Goal: Find specific page/section: Find specific page/section

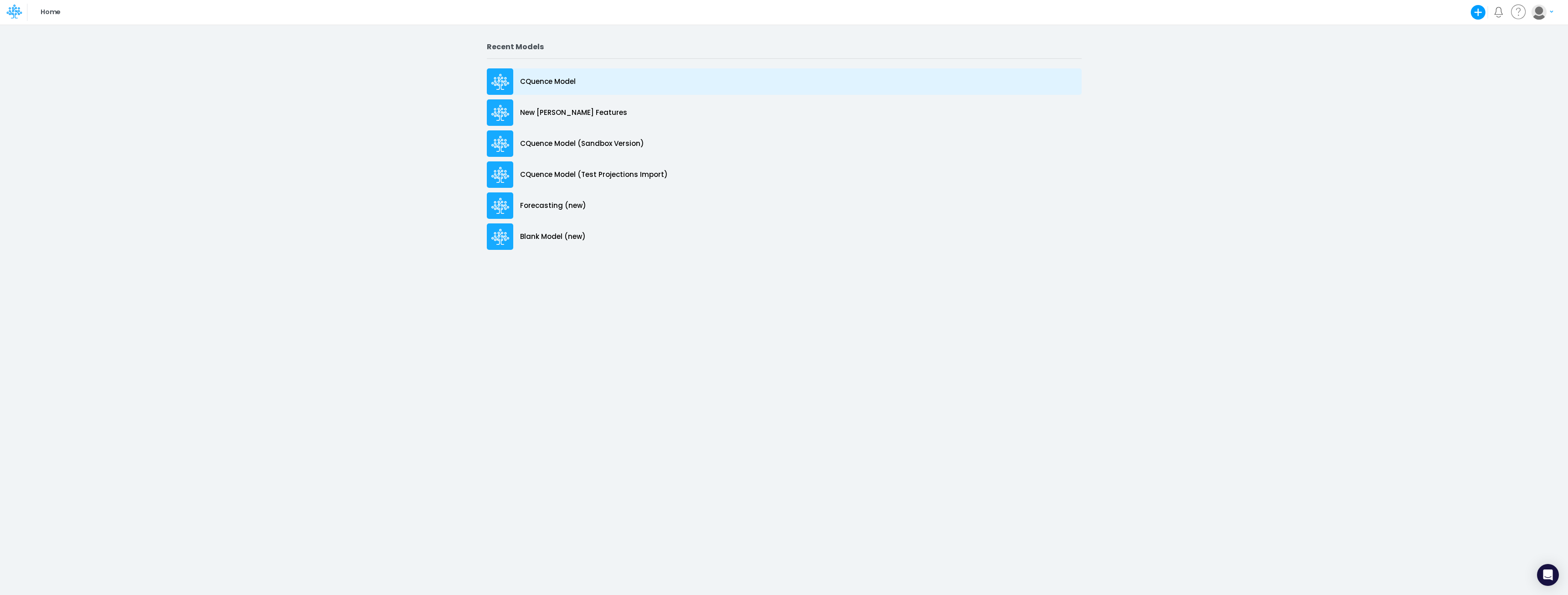
click at [528, 81] on p "CQuence Model" at bounding box center [547, 82] width 56 height 11
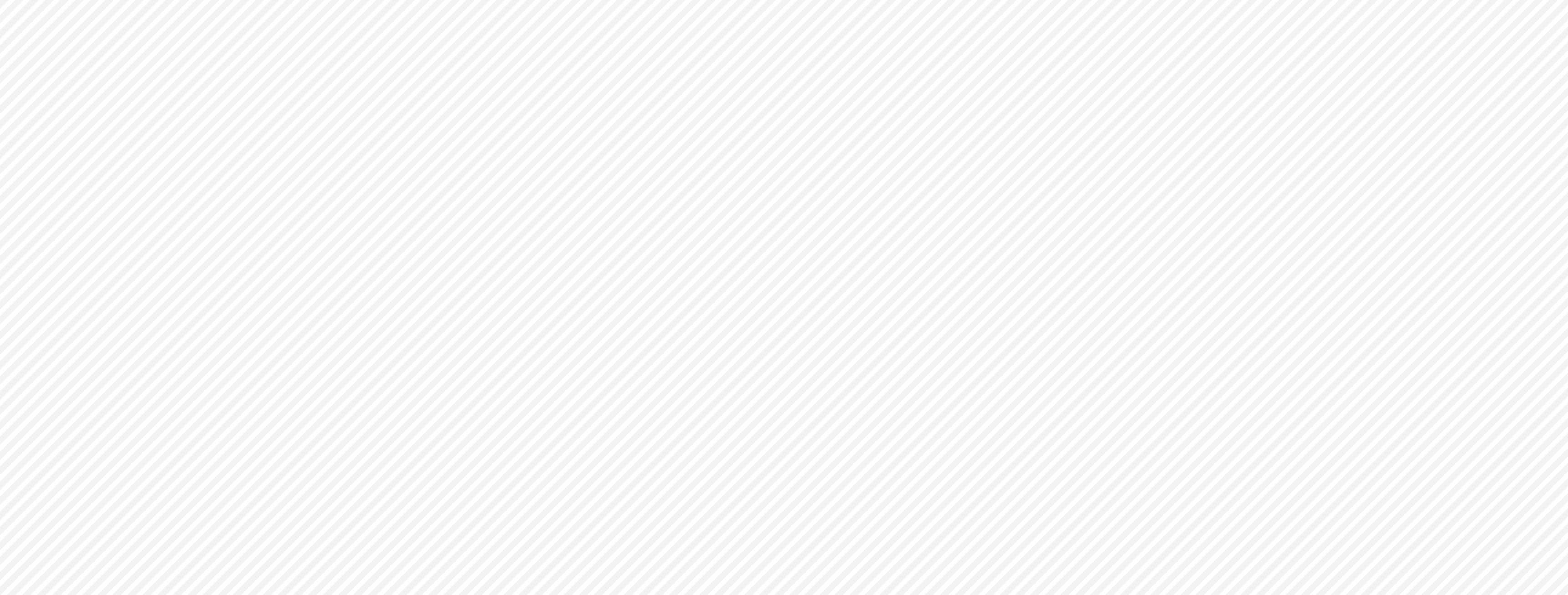
type input "Consolidated All by Month"
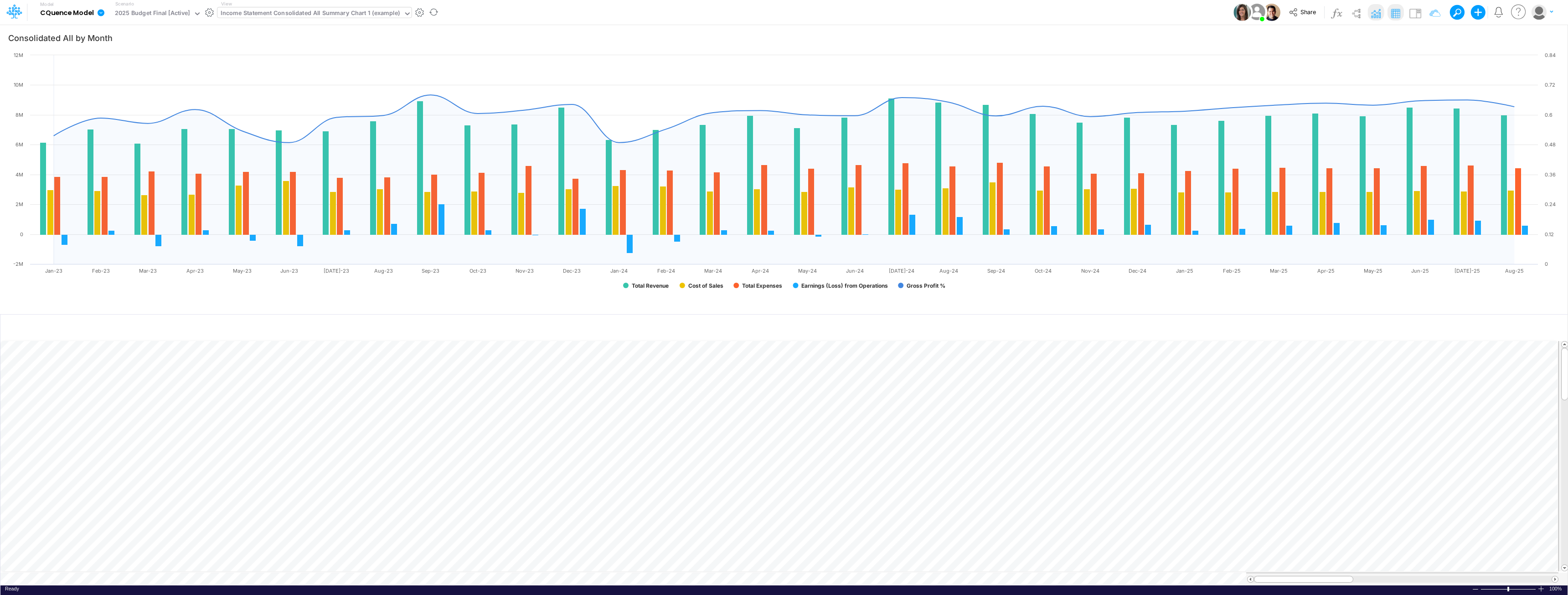
click at [296, 13] on div "Income Statement Consolidated All Summary Chart 1 (example)" at bounding box center [309, 14] width 179 height 11
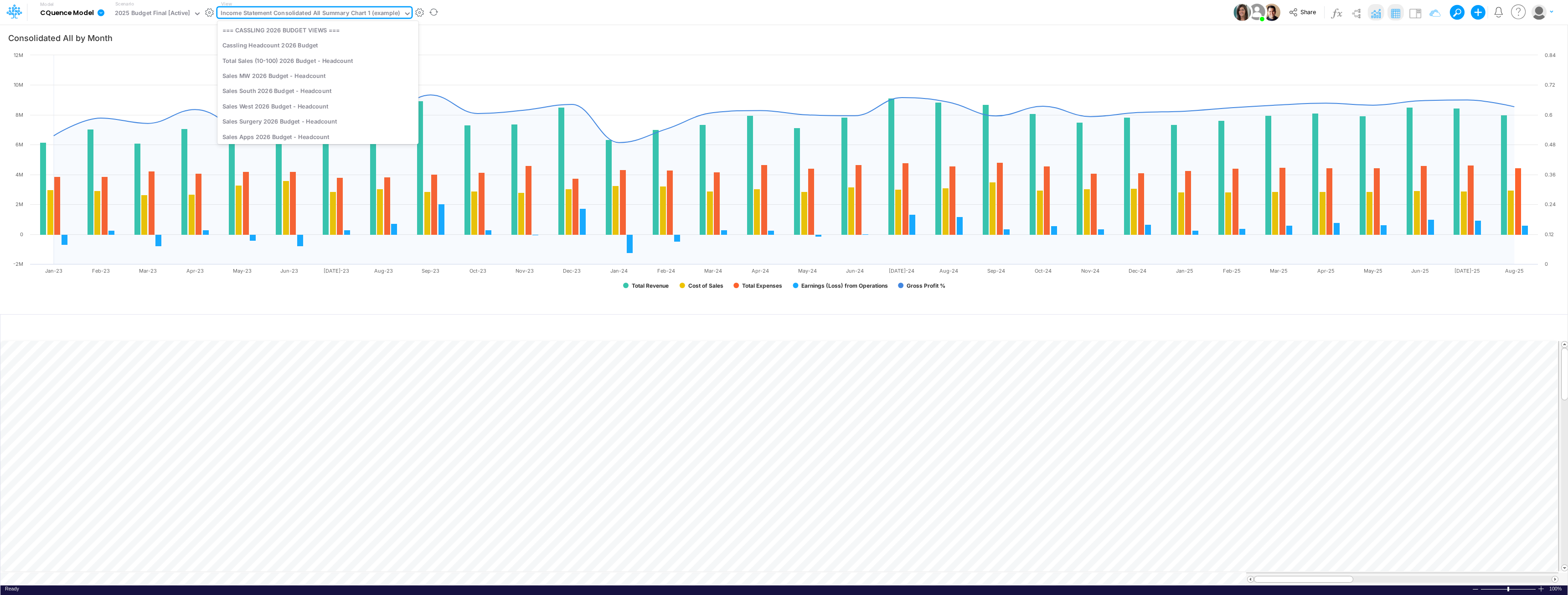
scroll to position [1477, 0]
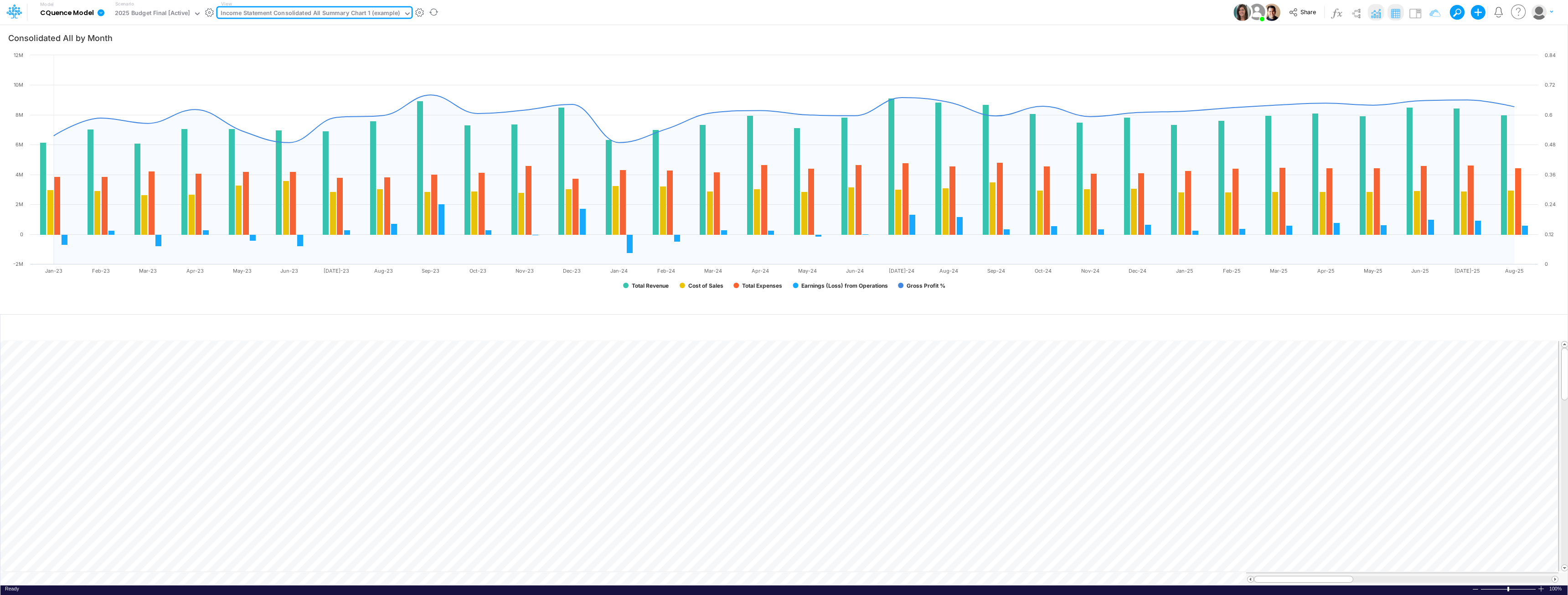
click at [323, 15] on div "Income Statement Consolidated All Summary Chart 1 (example)" at bounding box center [309, 14] width 179 height 11
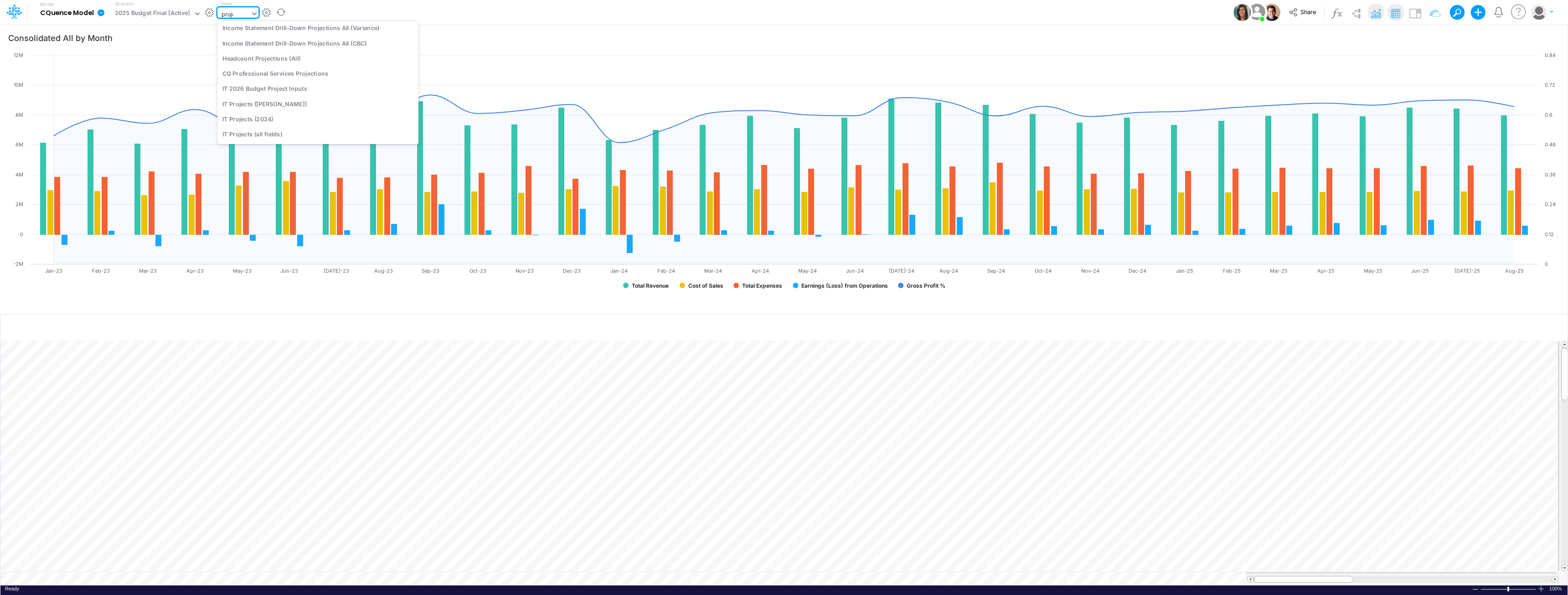
scroll to position [121, 0]
type input "projec"
click at [317, 109] on div "Income Statement Drill-Down Projections CQ Professional Services" at bounding box center [318, 106] width 201 height 15
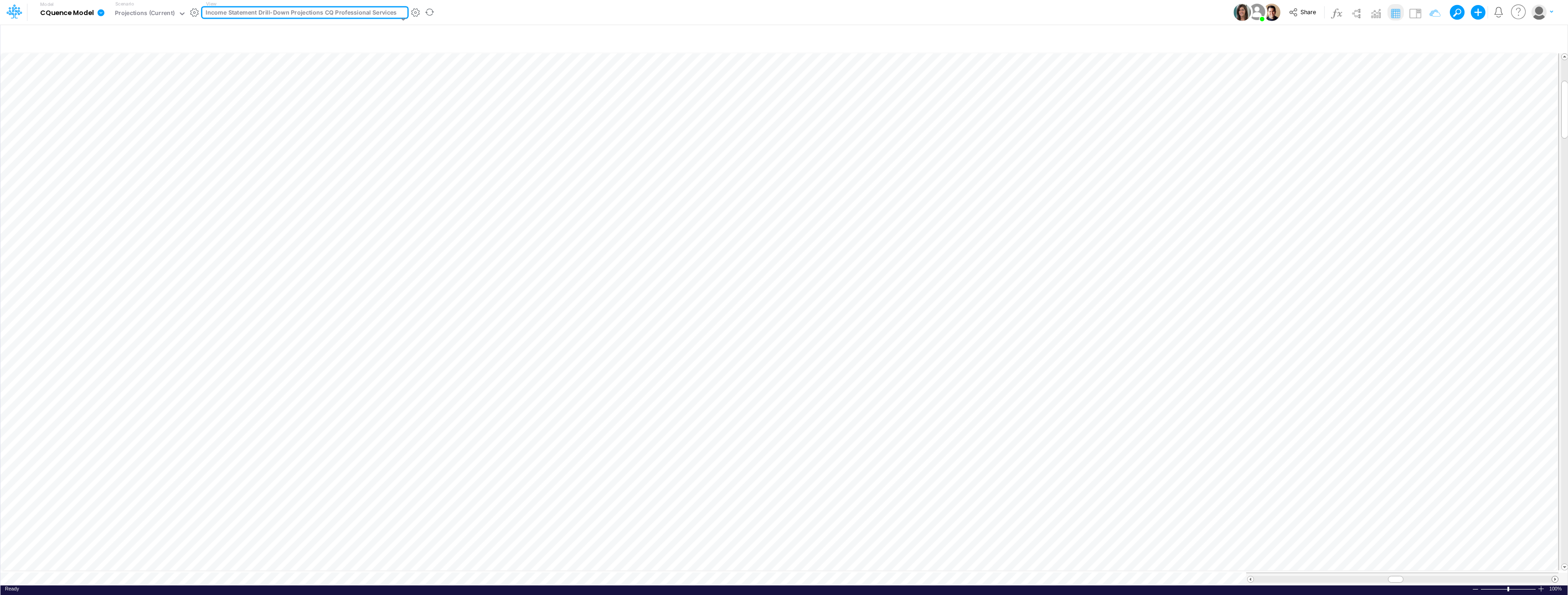
click at [1554, 576] on span at bounding box center [1555, 579] width 6 height 6
